Goal: Task Accomplishment & Management: Complete application form

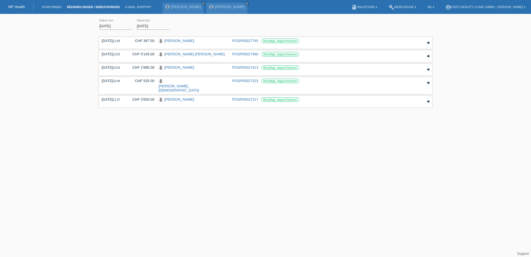
click at [50, 5] on li "Kund*innen" at bounding box center [51, 7] width 25 height 14
click at [51, 6] on link "Kund*innen" at bounding box center [51, 6] width 25 height 3
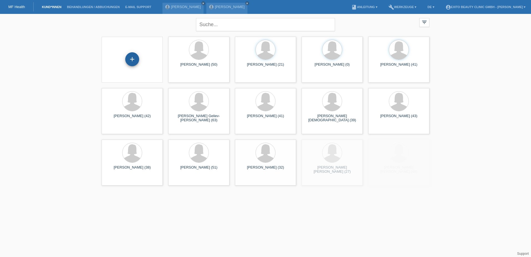
click at [133, 60] on div "+" at bounding box center [132, 59] width 14 height 14
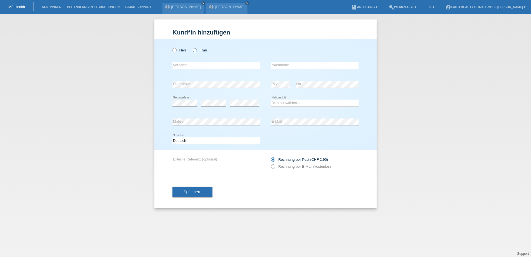
click at [192, 47] on icon at bounding box center [192, 47] width 0 height 0
click at [194, 49] on input "Frau" at bounding box center [195, 50] width 4 height 4
radio input "true"
click at [181, 66] on input "text" at bounding box center [217, 65] width 88 height 7
type input "Sonja"
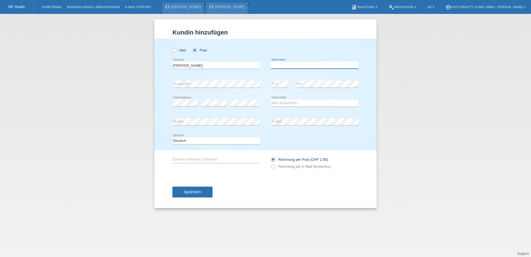
click at [285, 62] on input "text" at bounding box center [315, 65] width 88 height 7
type input "Baumann"
click at [282, 103] on select "Bitte auswählen... Schweiz Deutschland Liechtenstein Österreich ------------ Af…" at bounding box center [315, 102] width 88 height 7
select select "CH"
click at [271, 99] on select "Bitte auswählen... Schweiz Deutschland Liechtenstein Österreich ------------ Af…" at bounding box center [315, 102] width 88 height 7
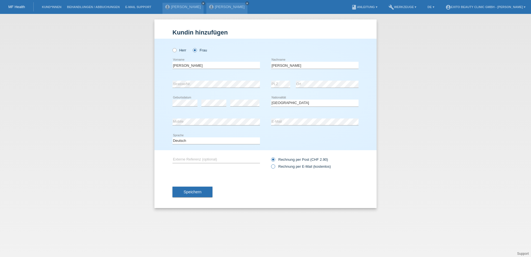
click at [270, 163] on icon at bounding box center [270, 163] width 0 height 0
click at [273, 168] on input "Rechnung per E-Mail (kostenlos)" at bounding box center [273, 167] width 4 height 7
radio input "true"
click at [186, 189] on button "Speichern" at bounding box center [193, 191] width 40 height 11
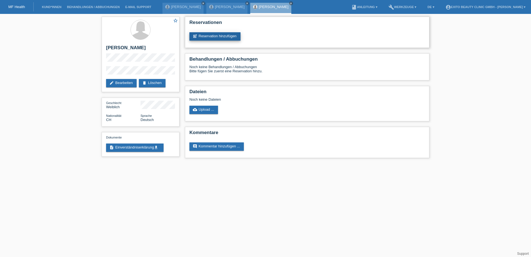
click at [210, 36] on link "post_add Reservation hinzufügen" at bounding box center [215, 36] width 51 height 8
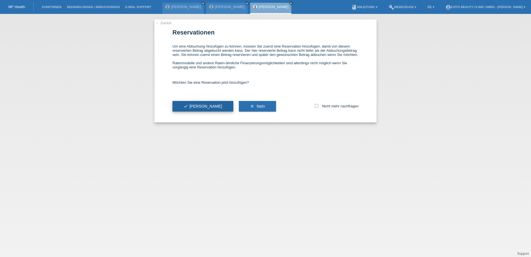
click at [191, 104] on span "check Ja" at bounding box center [203, 106] width 39 height 4
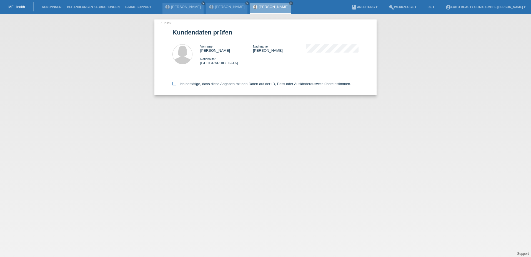
click at [174, 84] on icon at bounding box center [175, 84] width 4 height 4
click at [174, 84] on input "Ich bestätige, dass diese Angaben mit den Daten auf der ID, Pass oder Ausländer…" at bounding box center [175, 84] width 4 height 4
checkbox input "true"
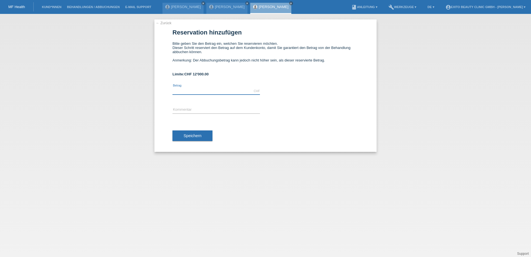
click at [186, 89] on input "text" at bounding box center [217, 91] width 88 height 7
type input "3500.00"
click at [216, 108] on input "text" at bounding box center [217, 109] width 88 height 7
type input "Behandlung"
click at [176, 135] on button "Speichern" at bounding box center [193, 135] width 40 height 11
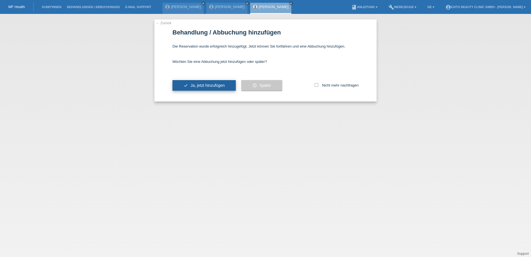
click at [210, 88] on button "check Ja, jetzt hinzufügen" at bounding box center [204, 85] width 63 height 11
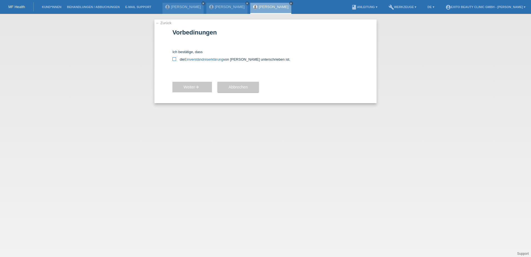
click at [174, 60] on icon at bounding box center [175, 59] width 4 height 4
click at [174, 60] on input "die Einverständniserklärung von der Kundin unterschrieben ist." at bounding box center [175, 59] width 4 height 4
checkbox input "true"
click at [191, 87] on span "Weiter arrow_forward" at bounding box center [192, 87] width 17 height 4
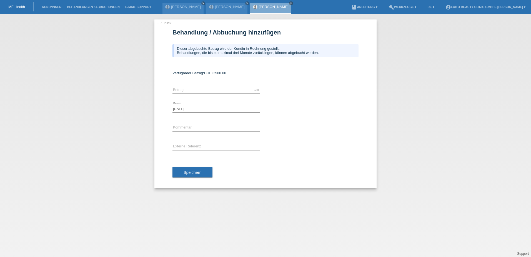
click at [163, 23] on link "← Zurück" at bounding box center [164, 23] width 16 height 4
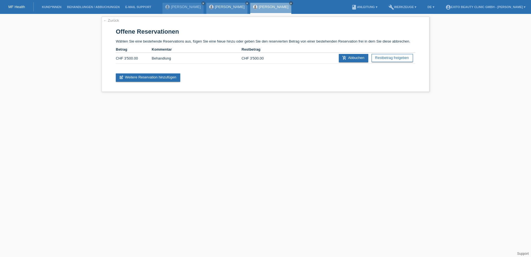
click at [221, 7] on link "[PERSON_NAME]" at bounding box center [230, 7] width 30 height 4
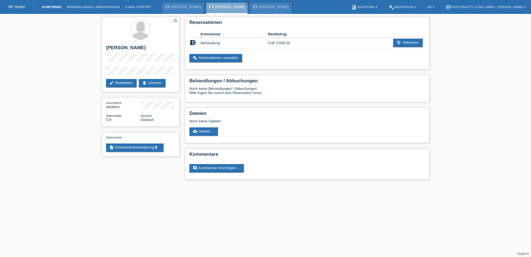
click at [49, 6] on link "Kund*innen" at bounding box center [51, 6] width 25 height 3
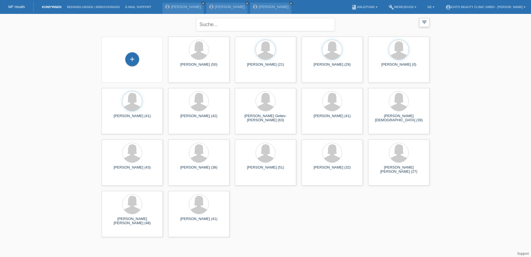
click at [426, 24] on icon "filter_list" at bounding box center [425, 22] width 6 height 6
click at [93, 6] on link "Behandlungen / Abbuchungen" at bounding box center [93, 6] width 58 height 3
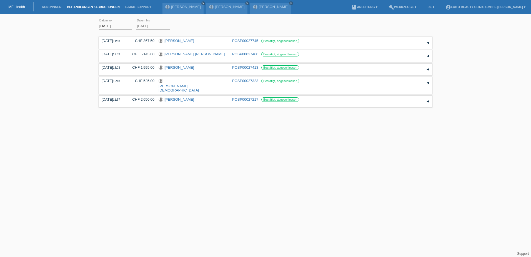
click at [53, 4] on li "Kund*innen" at bounding box center [51, 7] width 25 height 14
click at [54, 5] on link "Kund*innen" at bounding box center [51, 6] width 25 height 3
